Goal: Task Accomplishment & Management: Complete application form

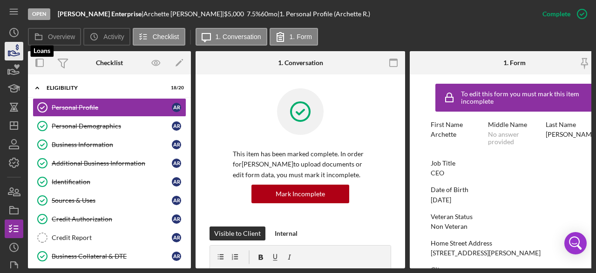
click at [14, 49] on icon "button" at bounding box center [13, 51] width 23 height 23
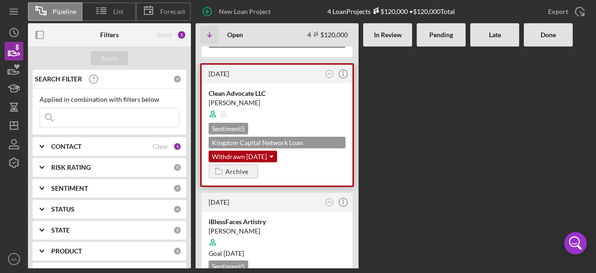
scroll to position [344, 0]
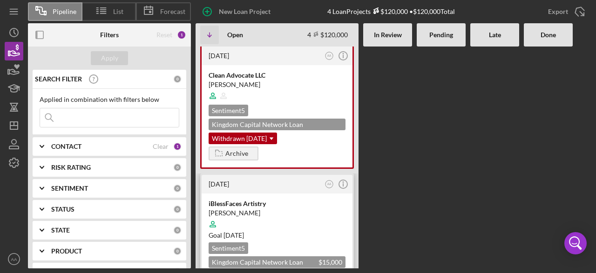
click at [289, 209] on div "[PERSON_NAME]" at bounding box center [277, 213] width 137 height 9
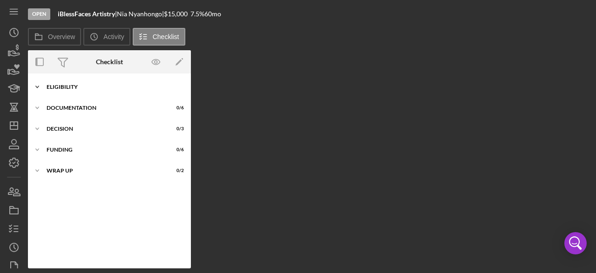
click at [60, 87] on div "ELIGIBILITY" at bounding box center [113, 87] width 133 height 6
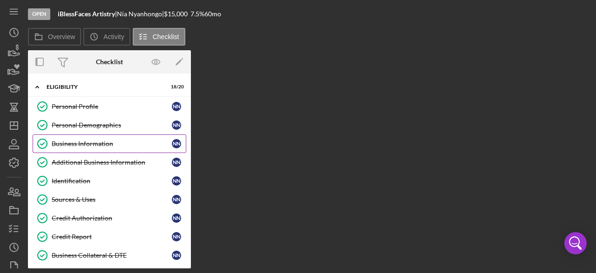
click at [100, 144] on div "Business Information" at bounding box center [112, 143] width 120 height 7
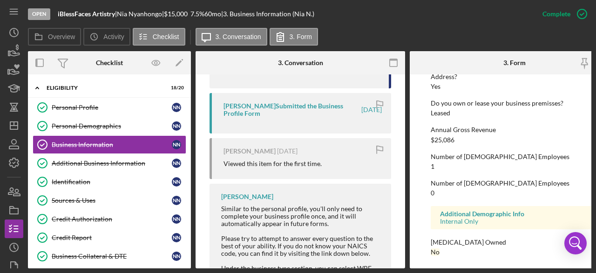
scroll to position [515, 0]
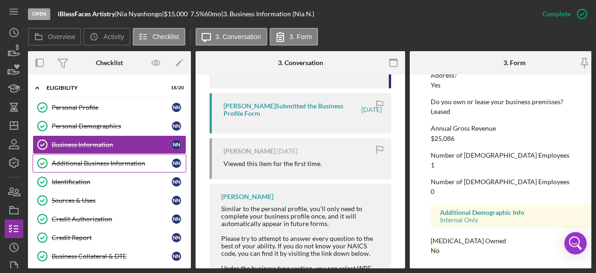
click at [87, 165] on div "Additional Business Information" at bounding box center [112, 163] width 120 height 7
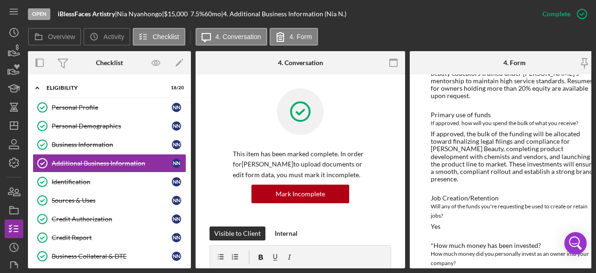
scroll to position [276, 0]
click at [77, 183] on div "Identification" at bounding box center [112, 181] width 120 height 7
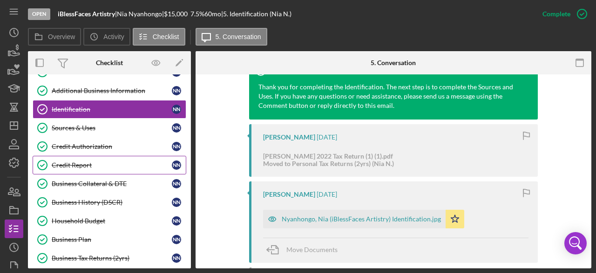
scroll to position [93, 0]
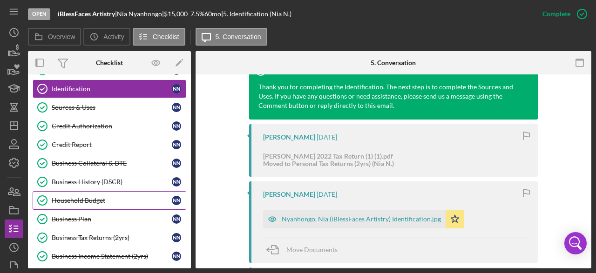
click at [91, 199] on div "Household Budget" at bounding box center [112, 200] width 120 height 7
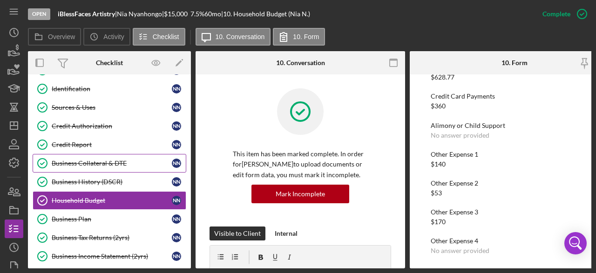
scroll to position [140, 0]
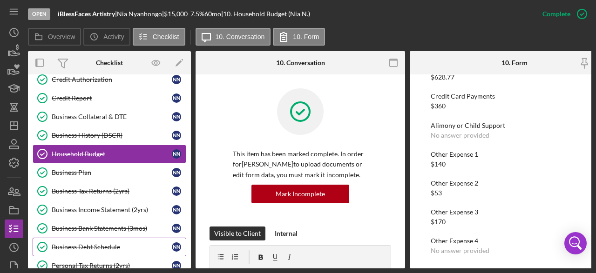
click at [106, 243] on div "Business Debt Schedule" at bounding box center [112, 246] width 120 height 7
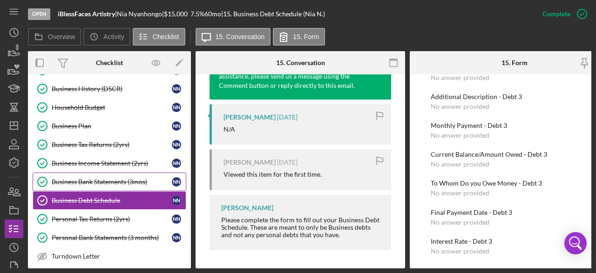
scroll to position [233, 0]
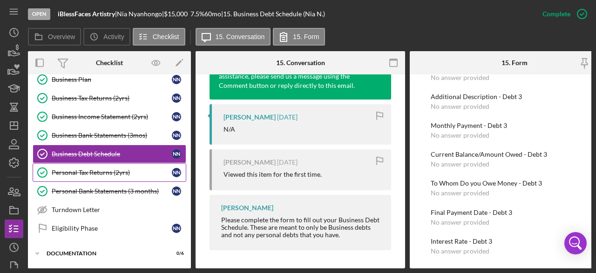
click at [109, 171] on link "Personal Tax Returns (2yrs) Personal Tax Returns (2yrs) N N" at bounding box center [110, 172] width 154 height 19
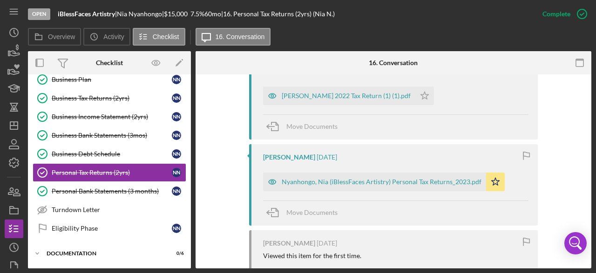
scroll to position [512, 0]
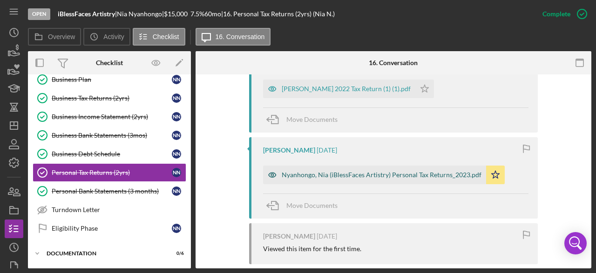
click at [348, 171] on div "Nyanhongo, Nia (iBlessFaces Artistry) Personal Tax Returns_2023.pdf" at bounding box center [382, 174] width 200 height 7
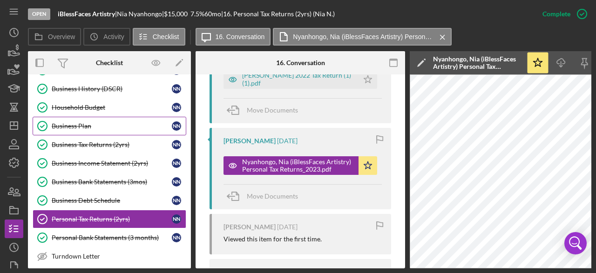
scroll to position [140, 0]
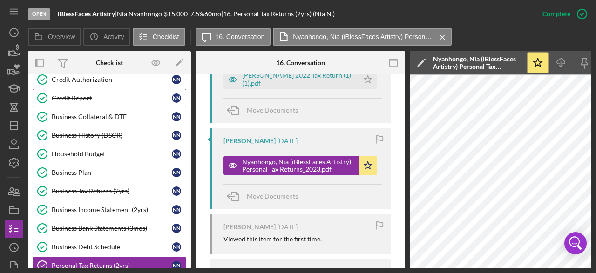
click at [77, 97] on div "Credit Report" at bounding box center [112, 97] width 120 height 7
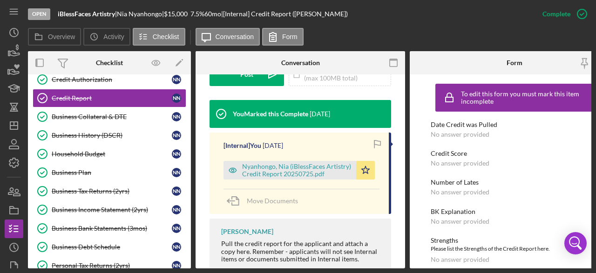
scroll to position [279, 0]
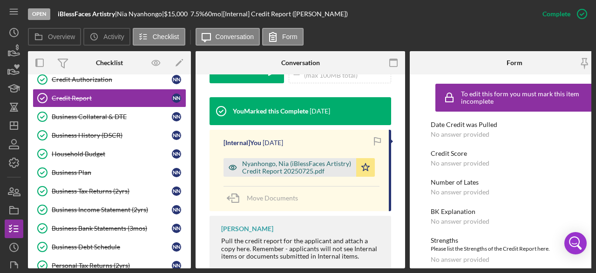
click at [307, 165] on div "Nyanhongo, Nia (iBlessFaces Artistry) Credit Report 20250725.pdf" at bounding box center [296, 167] width 109 height 15
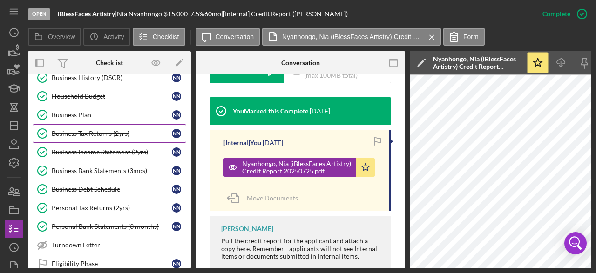
scroll to position [233, 0]
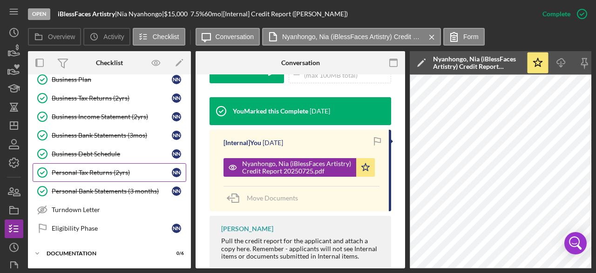
click at [102, 163] on link "Personal Tax Returns (2yrs) Personal Tax Returns (2yrs) N N" at bounding box center [110, 172] width 154 height 19
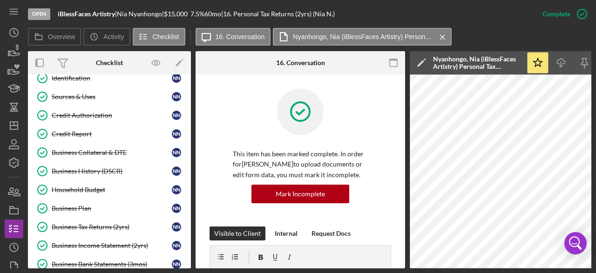
scroll to position [102, 0]
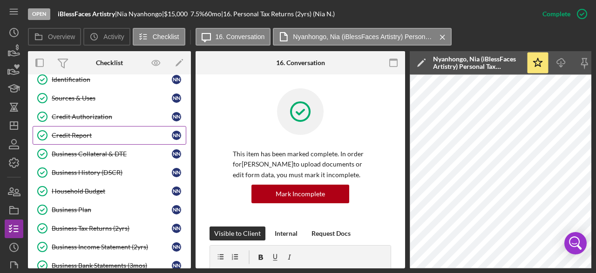
click at [80, 134] on div "Credit Report" at bounding box center [112, 135] width 120 height 7
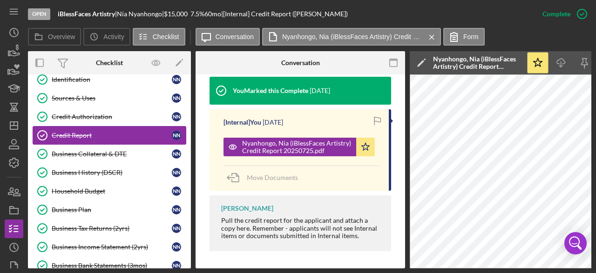
scroll to position [149, 0]
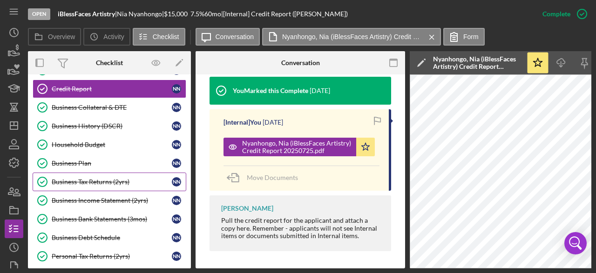
click at [100, 178] on div "Business Tax Returns (2yrs)" at bounding box center [112, 181] width 120 height 7
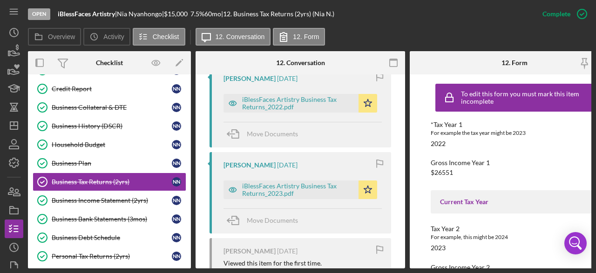
scroll to position [512, 0]
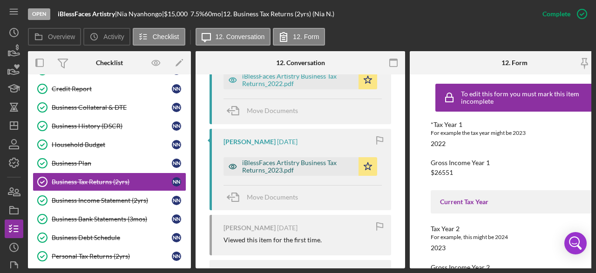
click at [278, 164] on div "iBlessFaces Artistry Business Tax Returns_2023.pdf" at bounding box center [298, 166] width 112 height 15
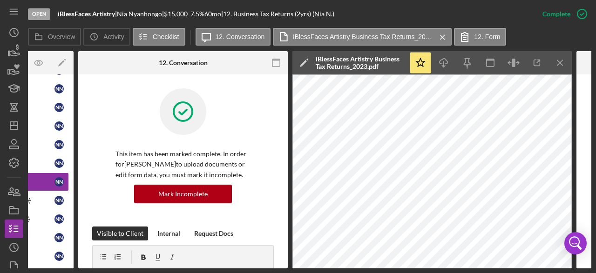
scroll to position [0, 0]
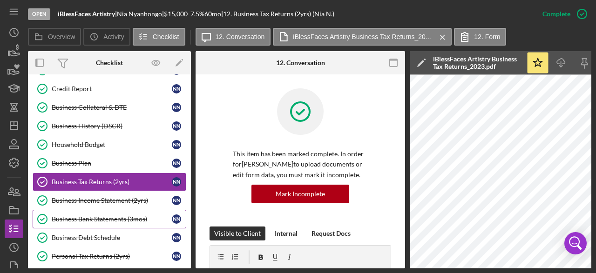
click at [109, 215] on div "Business Bank Statements (3mos)" at bounding box center [112, 218] width 120 height 7
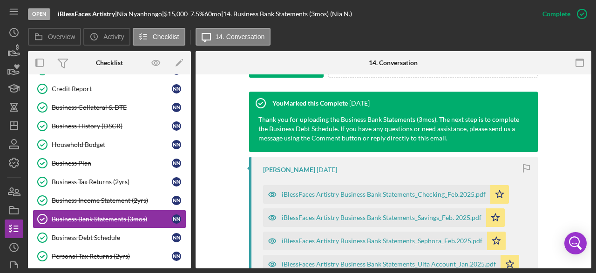
scroll to position [279, 0]
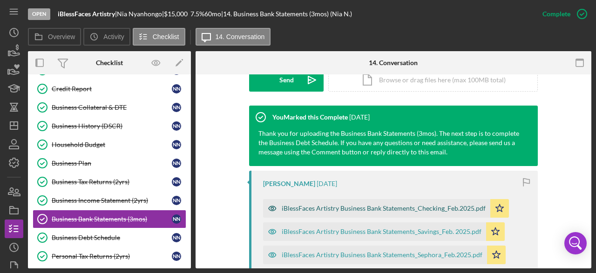
click at [329, 209] on div "iBlessFaces Artistry Business Bank Statements_Checking_Feb.2025.pdf" at bounding box center [384, 208] width 204 height 7
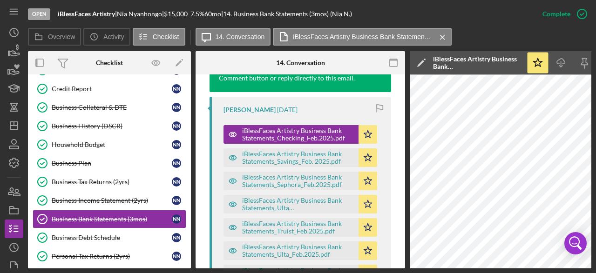
scroll to position [383, 0]
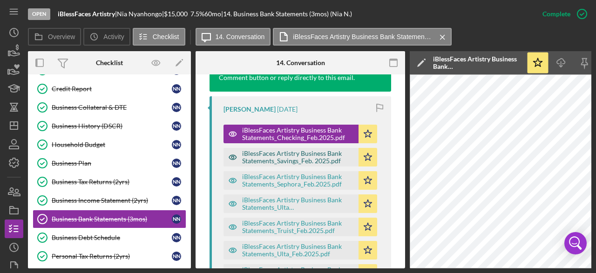
click at [292, 159] on div "iBlessFaces Artistry Business Bank Statements_Savings_Feb. 2025.pdf" at bounding box center [298, 157] width 112 height 15
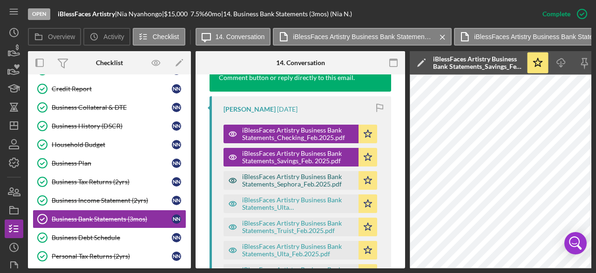
click at [272, 177] on div "iBlessFaces Artistry Business Bank Statements_Sephora_Feb.2025.pdf" at bounding box center [298, 180] width 112 height 15
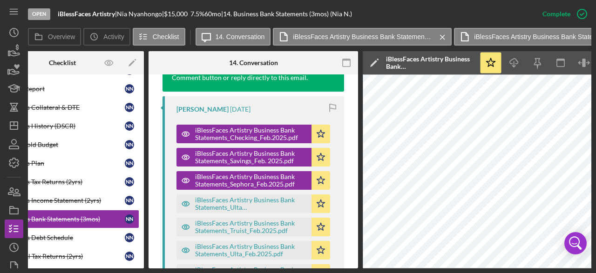
scroll to position [0, 0]
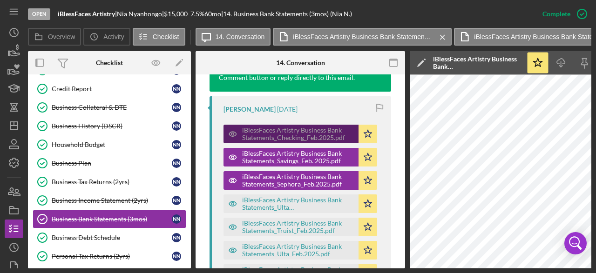
click at [275, 132] on div "iBlessFaces Artistry Business Bank Statements_Checking_Feb.2025.pdf" at bounding box center [298, 134] width 112 height 15
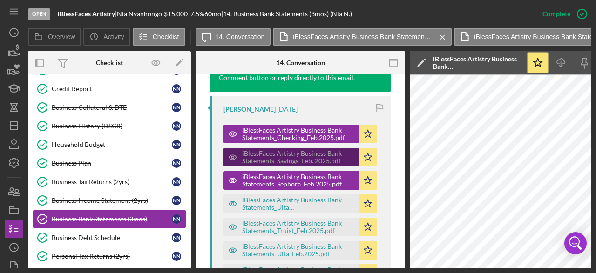
click at [275, 157] on div "iBlessFaces Artistry Business Bank Statements_Savings_Feb. 2025.pdf" at bounding box center [298, 157] width 112 height 15
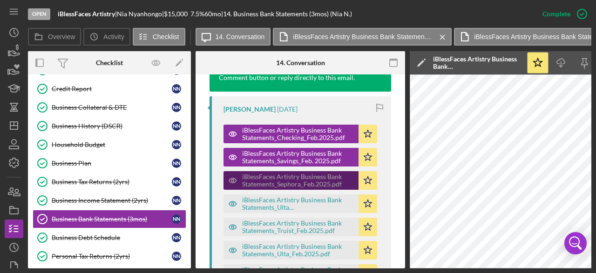
click at [279, 178] on div "iBlessFaces Artistry Business Bank Statements_Sephora_Feb.2025.pdf" at bounding box center [298, 180] width 112 height 15
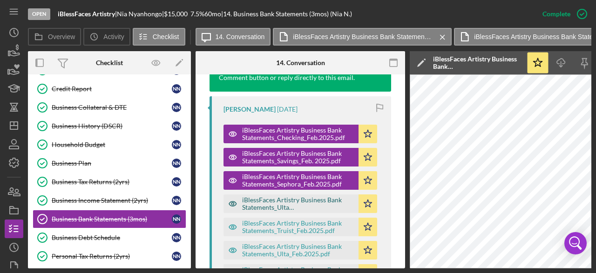
drag, startPoint x: 280, startPoint y: 201, endPoint x: 281, endPoint y: 206, distance: 5.7
click at [279, 202] on div "iBlessFaces Artistry Business Bank Statements_Ulta Account_Jan.2025.pdf" at bounding box center [298, 203] width 112 height 15
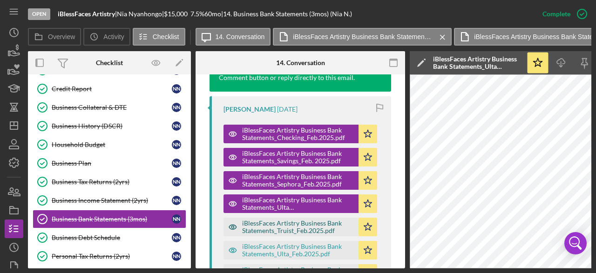
click at [281, 222] on div "iBlessFaces Artistry Business Bank Statements_Truist_Feb.2025.pdf" at bounding box center [298, 227] width 112 height 15
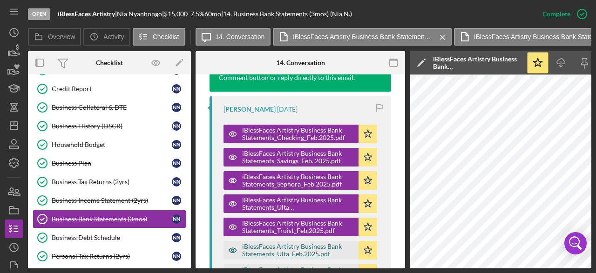
drag, startPoint x: 290, startPoint y: 247, endPoint x: 297, endPoint y: 246, distance: 7.0
click at [292, 248] on div "iBlessFaces Artistry Business Bank Statements_Ulta_Feb.2025.pdf" at bounding box center [298, 250] width 112 height 15
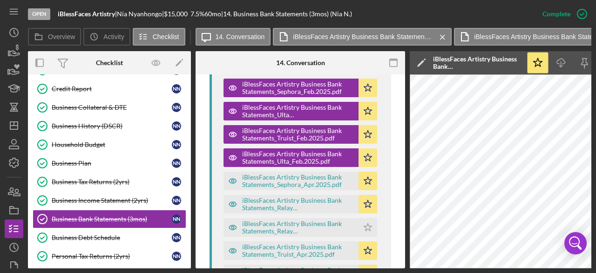
scroll to position [476, 0]
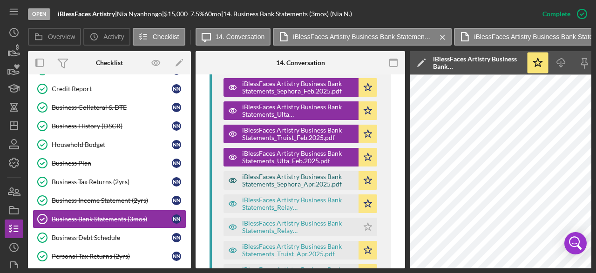
click at [296, 181] on div "iBlessFaces Artistry Business Bank Statements_Sephora_Apr.2025.pdf" at bounding box center [298, 180] width 112 height 15
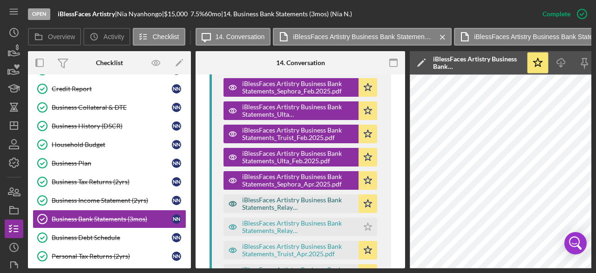
click at [287, 203] on div "iBlessFaces Artistry Business Bank Statements_Relay Checking_Apr.2025.pdf" at bounding box center [298, 203] width 112 height 15
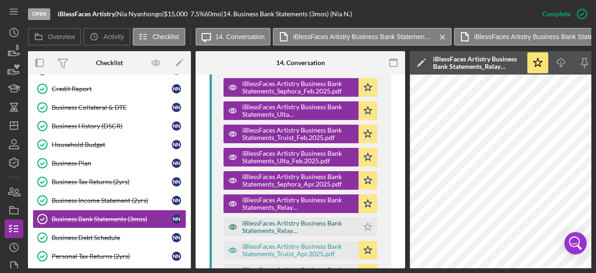
click at [289, 230] on div "iBlessFaces Artistry Business Bank Statements_Relay Savings_Apr.2025.pdf" at bounding box center [298, 227] width 112 height 15
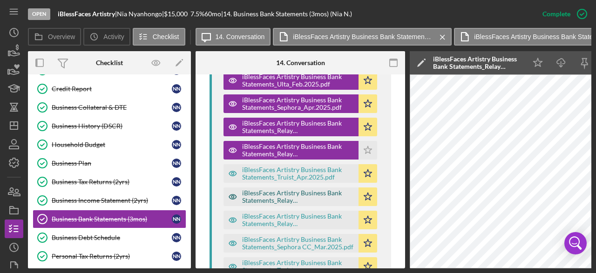
scroll to position [569, 0]
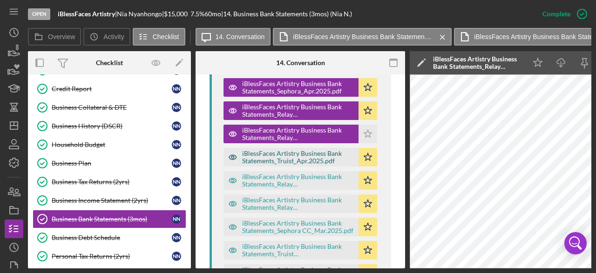
click at [287, 159] on div "iBlessFaces Artistry Business Bank Statements_Truist_Apr.2025.pdf" at bounding box center [298, 157] width 112 height 15
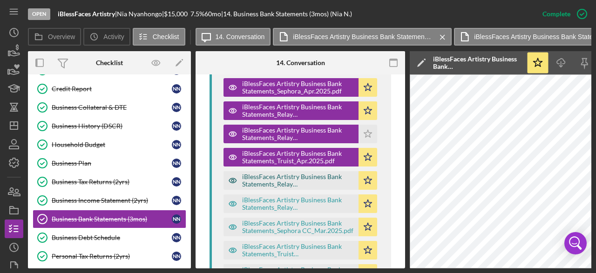
drag, startPoint x: 282, startPoint y: 176, endPoint x: 281, endPoint y: 183, distance: 6.5
click at [282, 178] on div "iBlessFaces Artistry Business Bank Statements_Relay Checking_Mar.2025.pdf" at bounding box center [298, 180] width 112 height 15
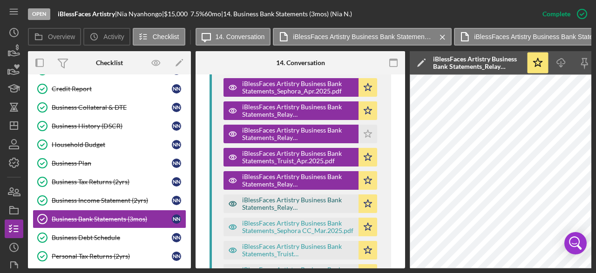
click at [278, 202] on div "iBlessFaces Artistry Business Bank Statements_Relay Savings_Mar.2025.pdf" at bounding box center [298, 203] width 112 height 15
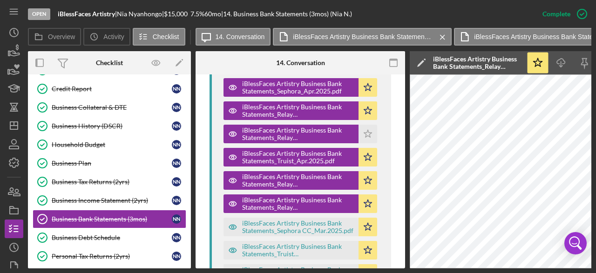
drag, startPoint x: 277, startPoint y: 226, endPoint x: 283, endPoint y: 215, distance: 12.1
click at [277, 226] on div "iBlessFaces Artistry Business Bank Statements_Sephora CC_Mar.2025.pdf" at bounding box center [298, 227] width 112 height 15
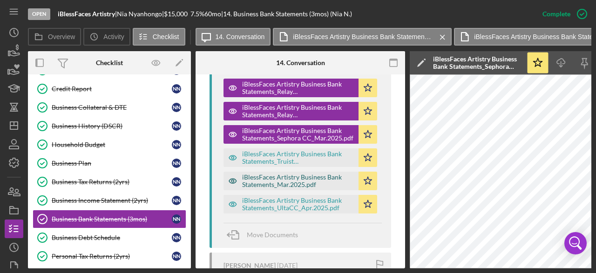
scroll to position [662, 0]
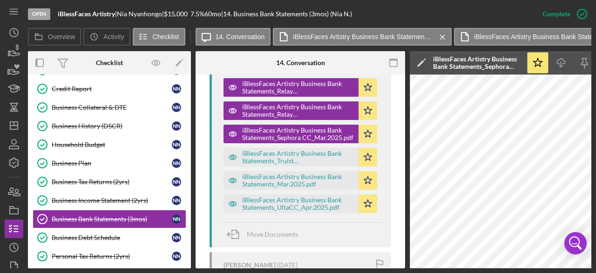
drag, startPoint x: 280, startPoint y: 156, endPoint x: 278, endPoint y: 168, distance: 12.2
click at [280, 156] on div "iBlessFaces Artistry Business Bank Statements_Truist Checking_Mar.2025.pdf" at bounding box center [298, 157] width 112 height 15
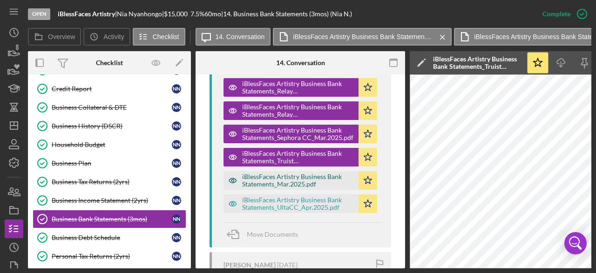
drag, startPoint x: 278, startPoint y: 176, endPoint x: 281, endPoint y: 184, distance: 8.0
click at [278, 178] on div "iBlessFaces Artistry Business Bank Statements_Mar.2025.pdf" at bounding box center [298, 180] width 112 height 15
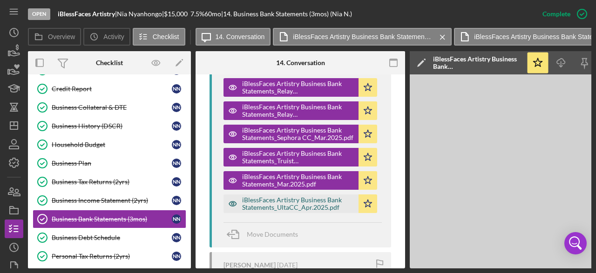
click at [282, 206] on div "iBlessFaces Artistry Business Bank Statements_UltaCC_Apr.2025.pdf" at bounding box center [298, 203] width 112 height 15
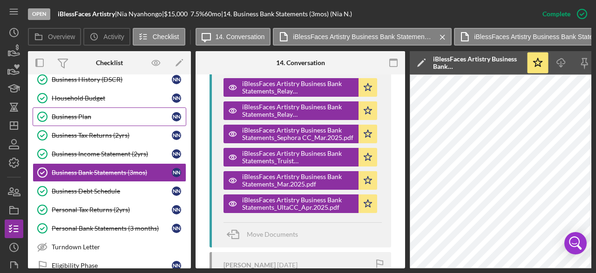
scroll to position [242, 0]
